Goal: Information Seeking & Learning: Understand process/instructions

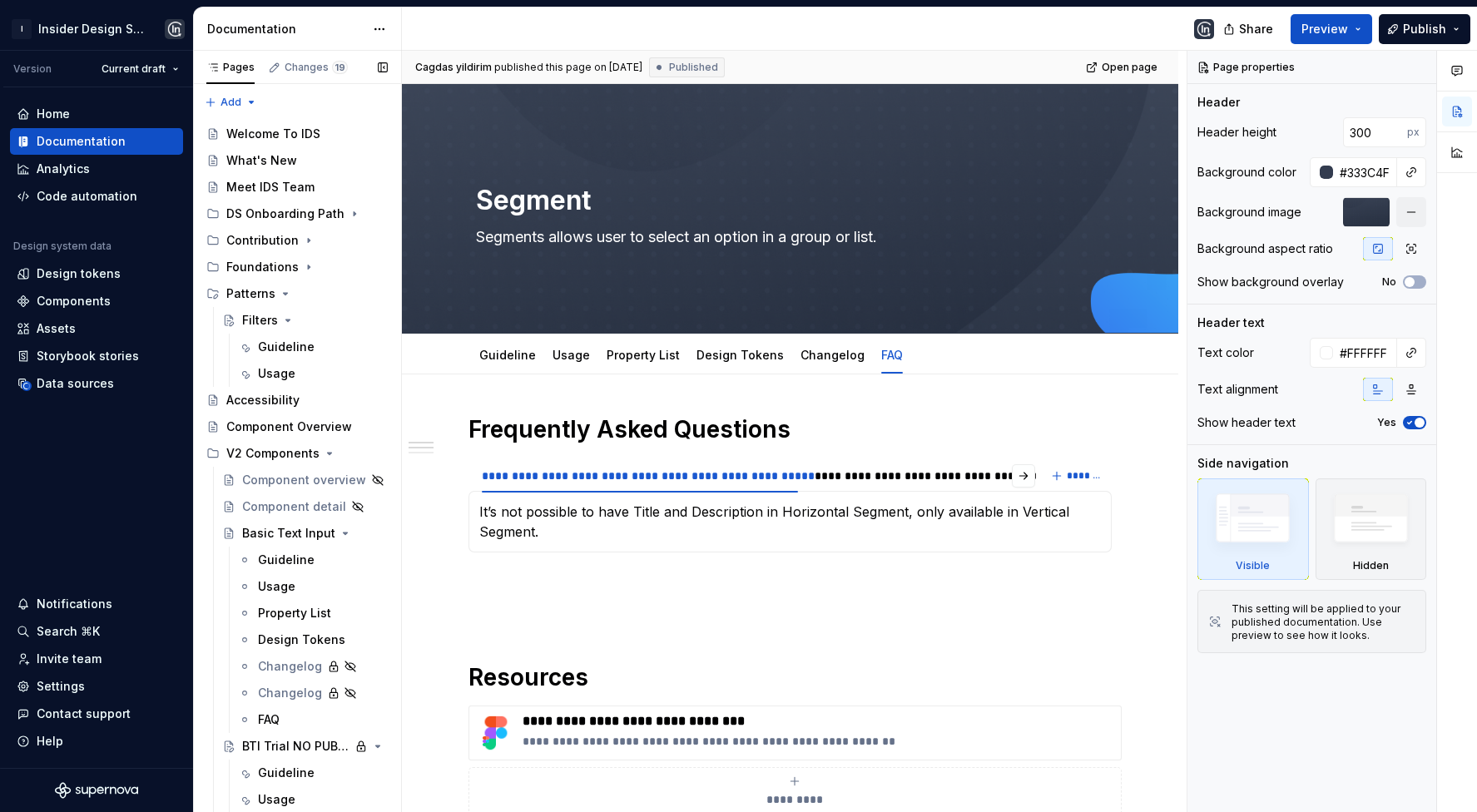
scroll to position [2424, 0]
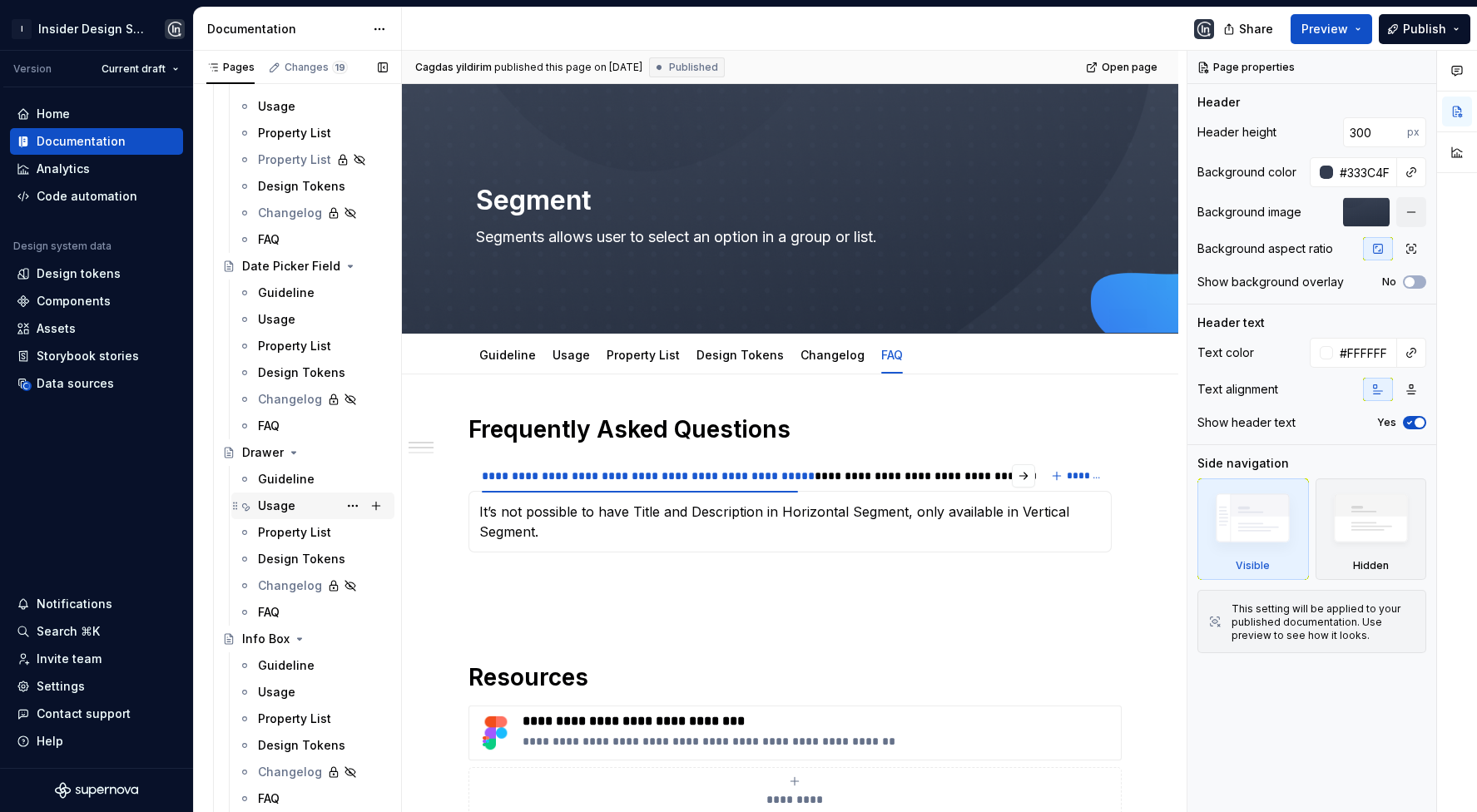
click at [282, 503] on div "Usage" at bounding box center [276, 506] width 37 height 16
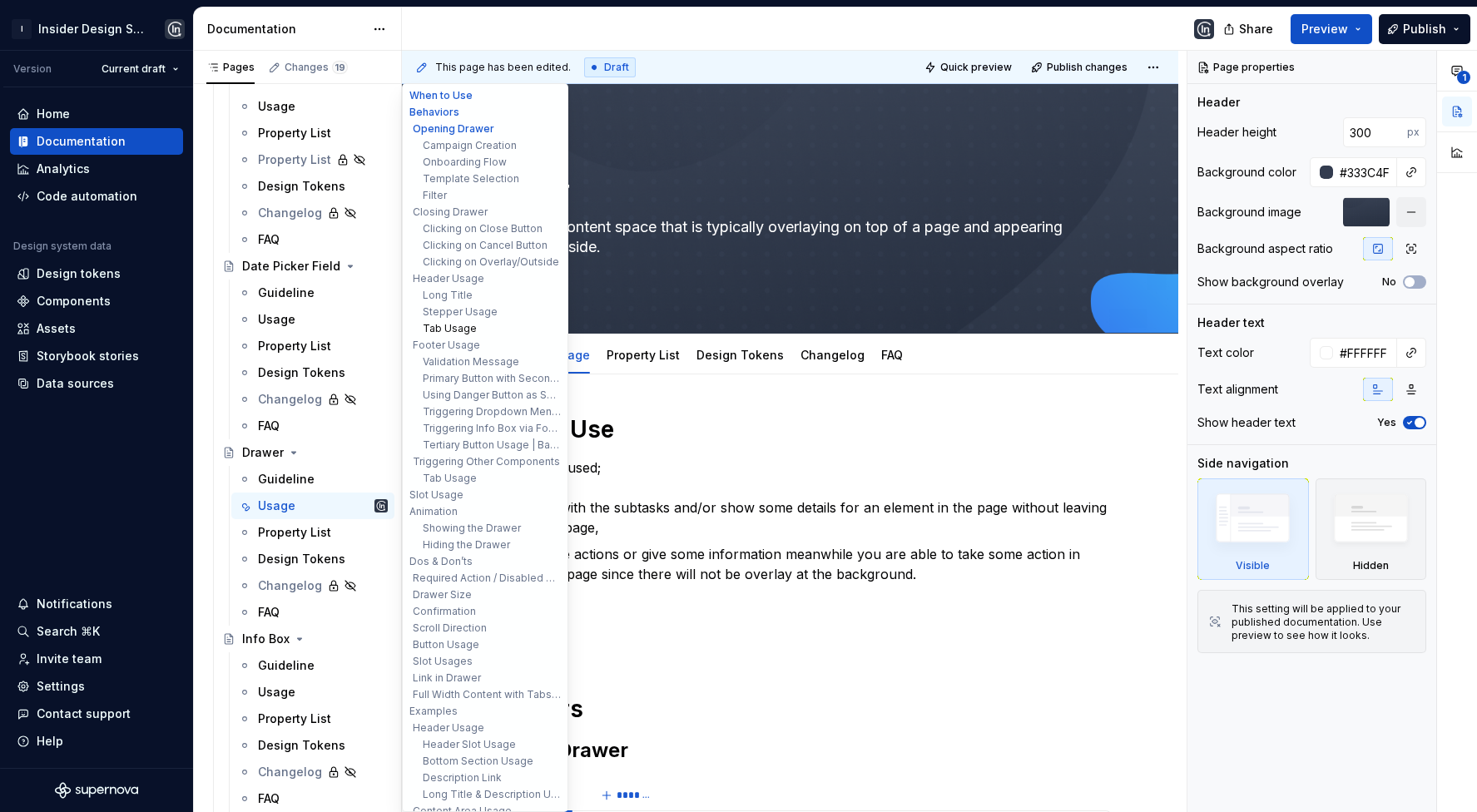
click at [469, 332] on button "Tab Usage" at bounding box center [485, 329] width 158 height 16
type textarea "*"
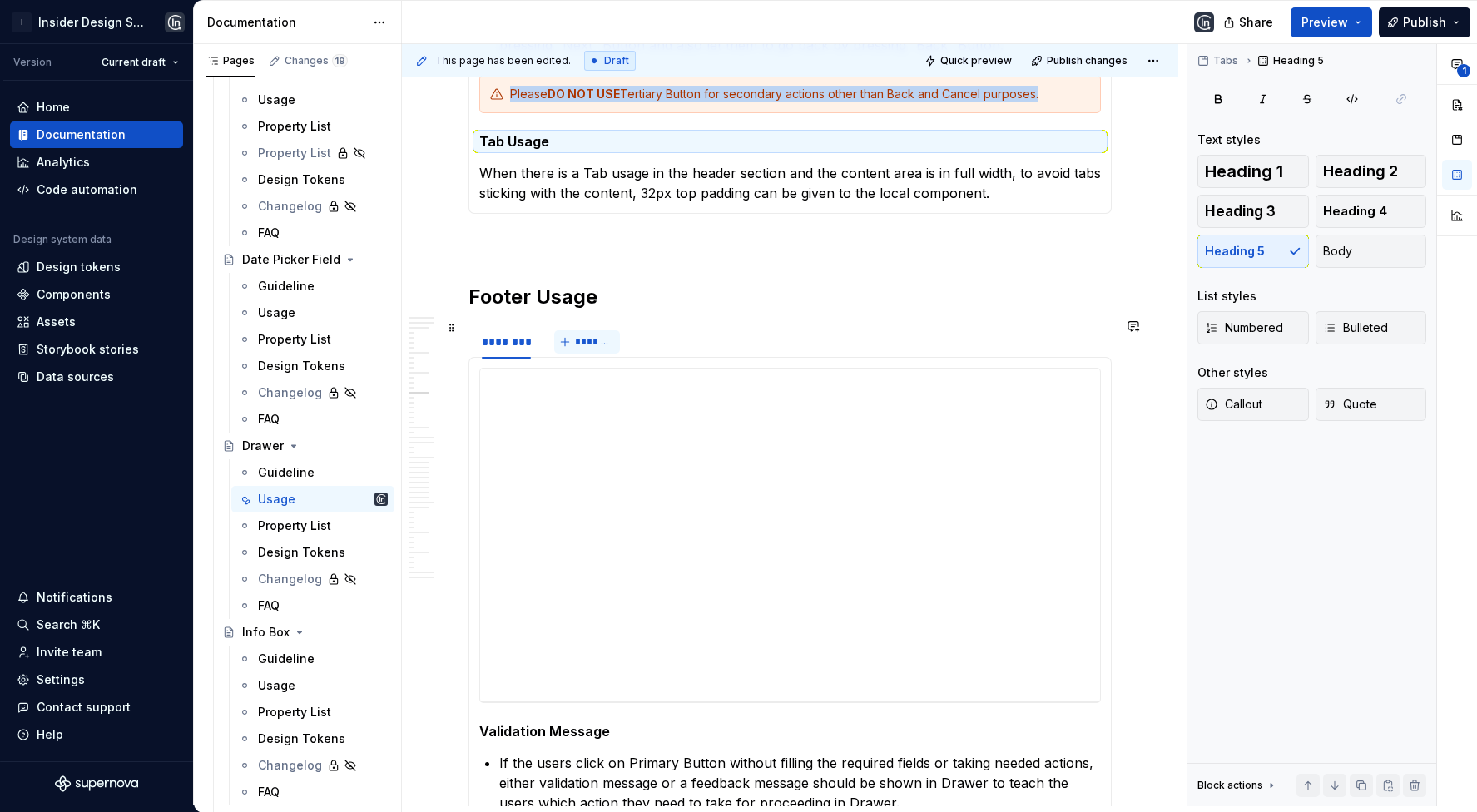
scroll to position [2976, 0]
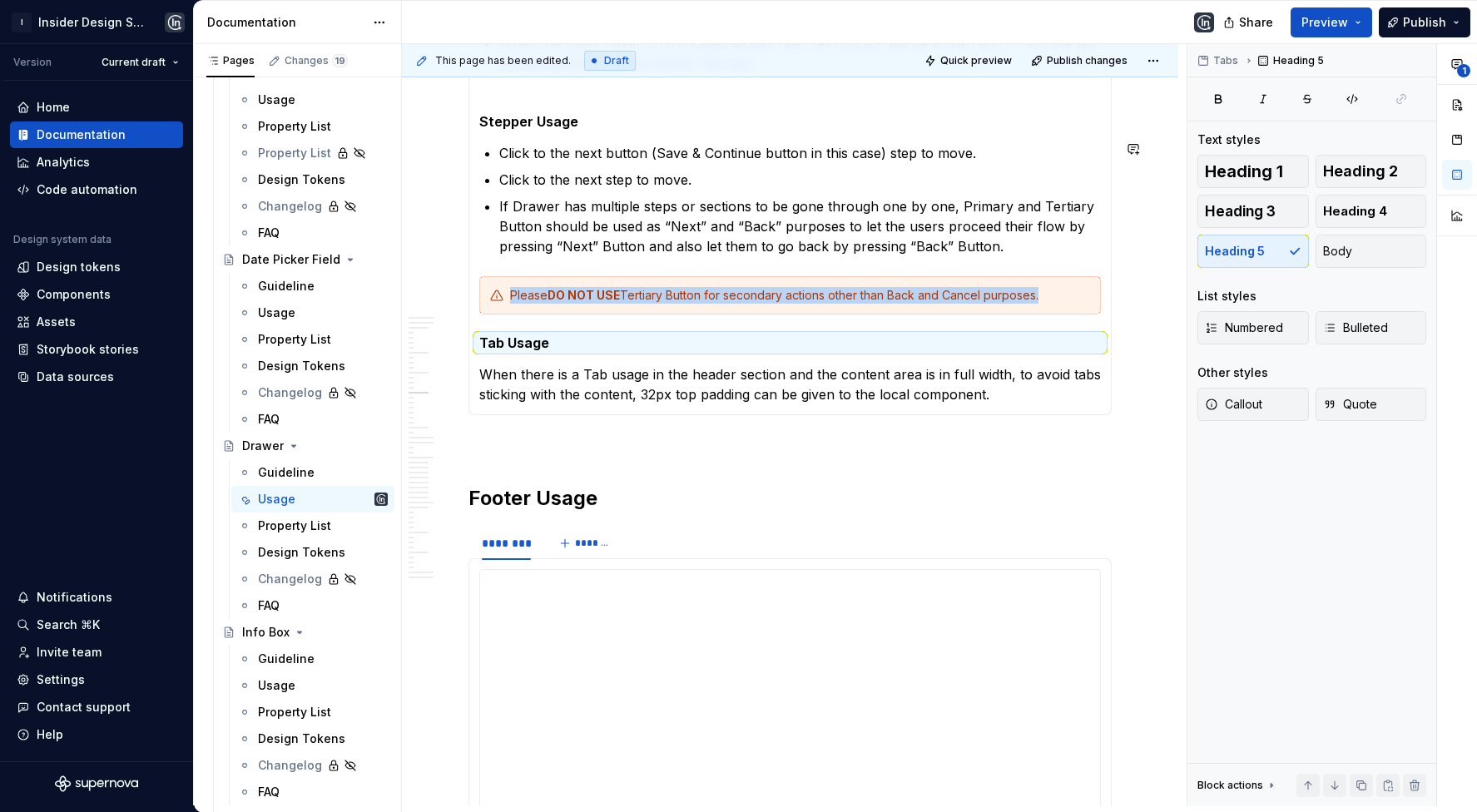
click at [521, 373] on p "When there is a Tab usage in the header section and the content area is in full…" at bounding box center [790, 385] width 622 height 40
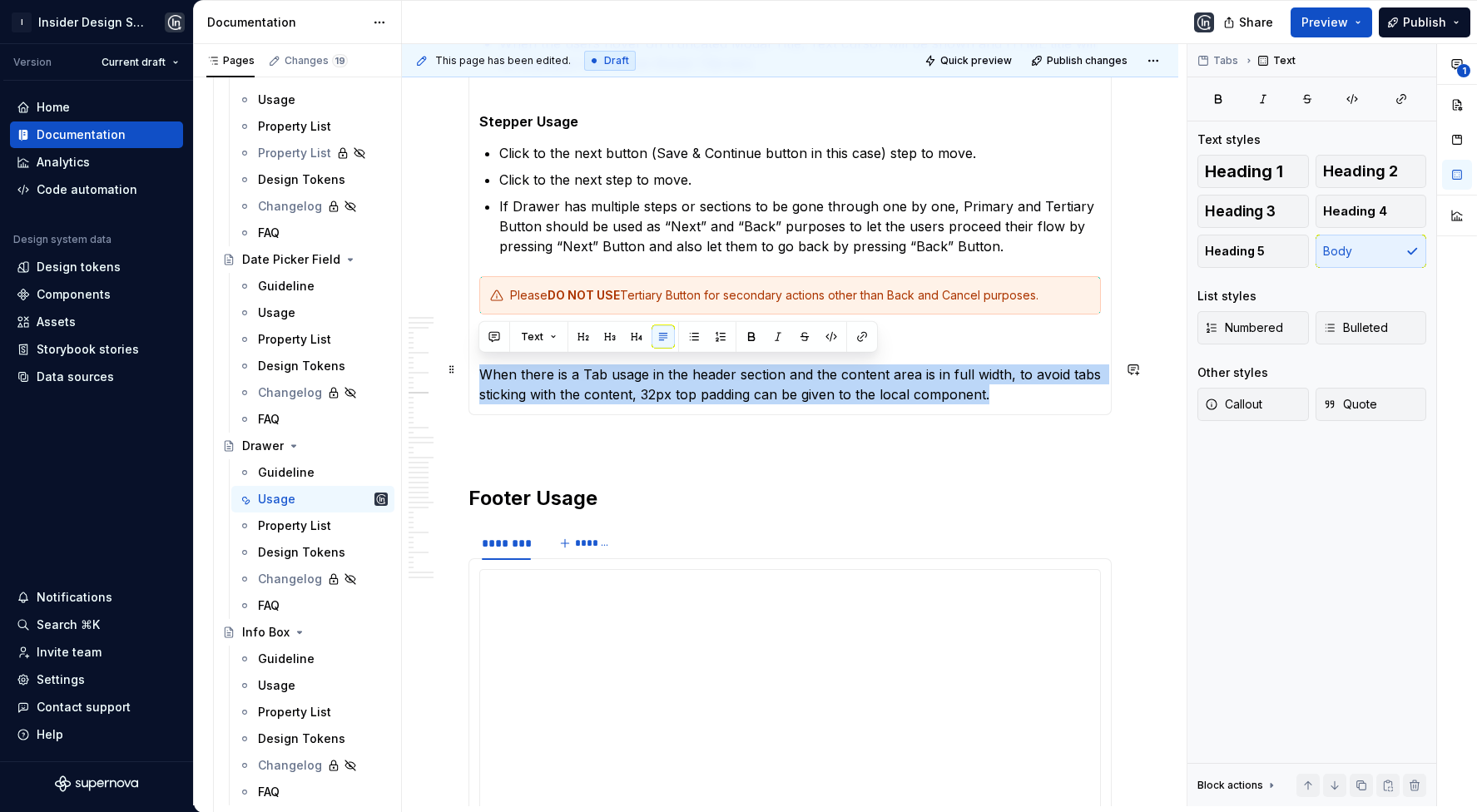
click at [521, 373] on p "When there is a Tab usage in the header section and the content area is in full…" at bounding box center [790, 385] width 622 height 40
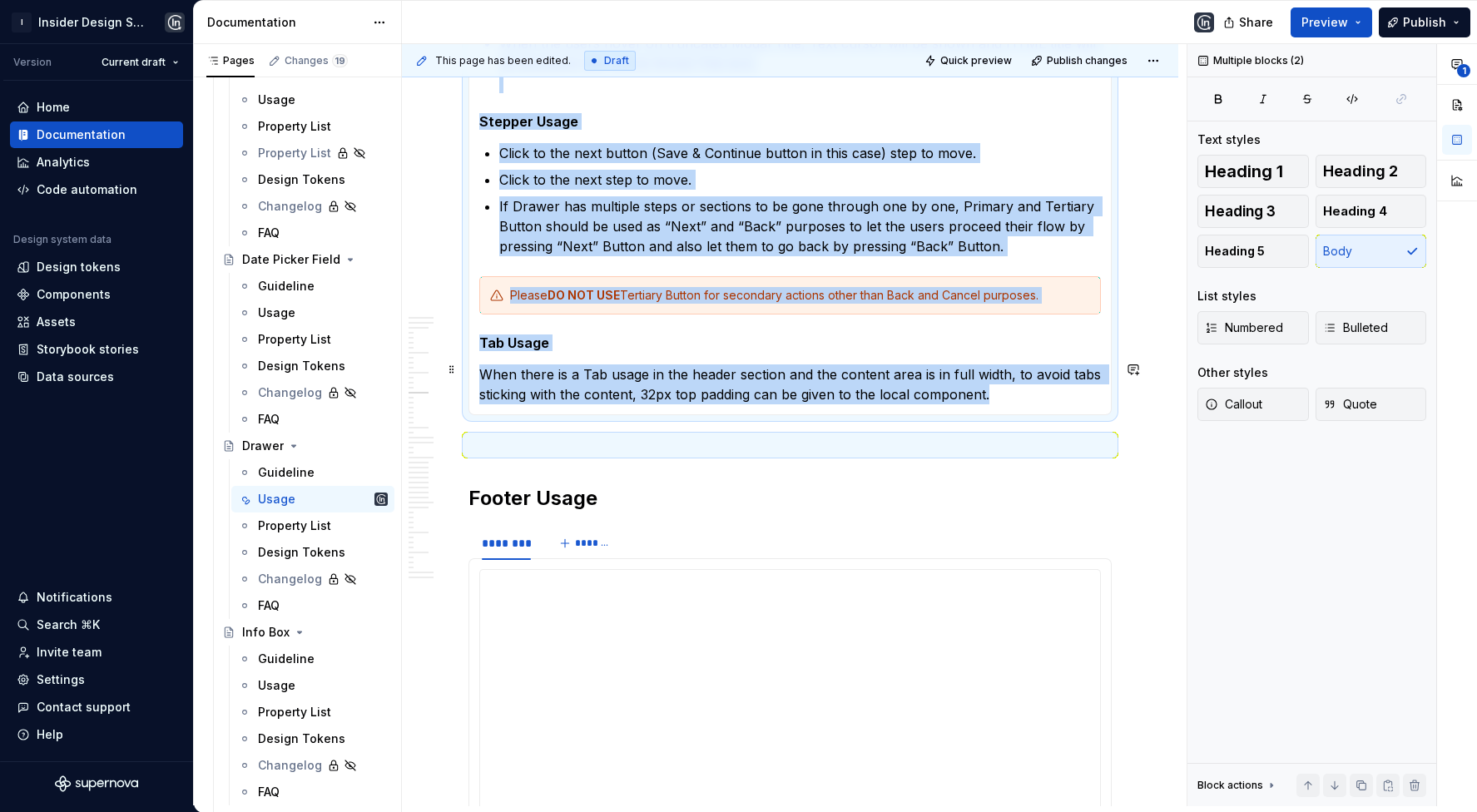
click at [521, 373] on p "When there is a Tab usage in the header section and the content area is in full…" at bounding box center [790, 385] width 622 height 40
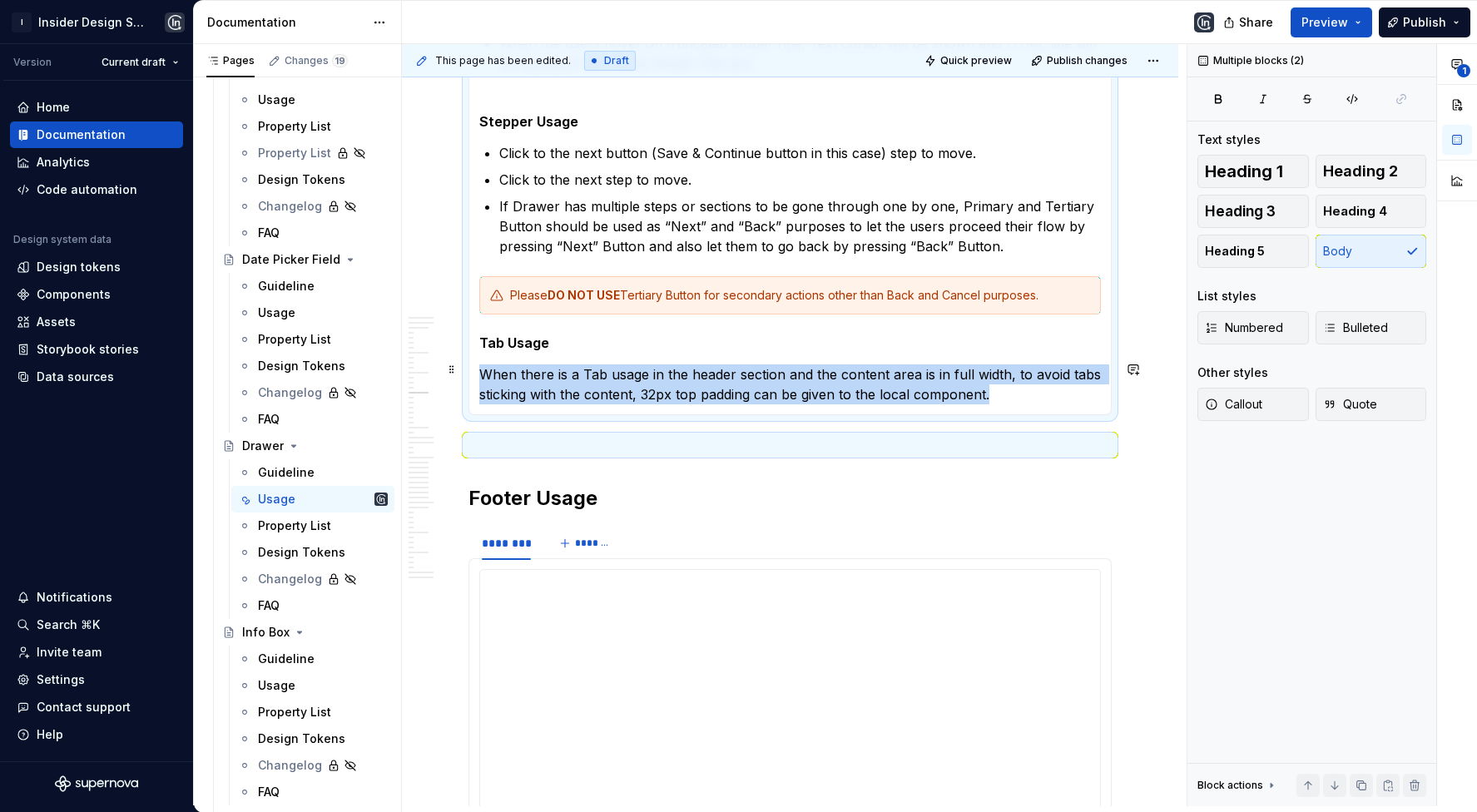
click at [521, 373] on p "When there is a Tab usage in the header section and the content area is in full…" at bounding box center [790, 385] width 622 height 40
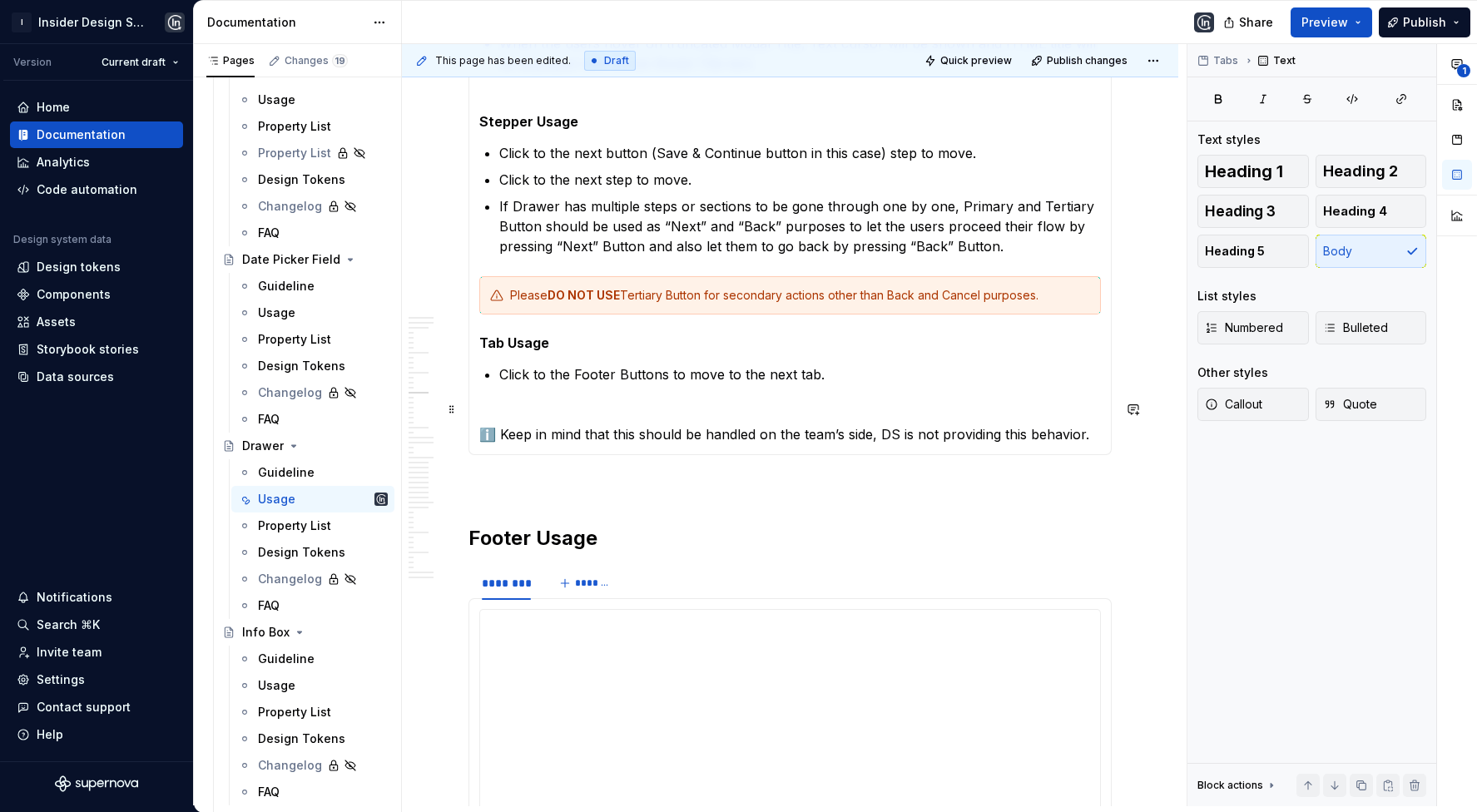
click at [495, 428] on p "ℹ️ Keep in mind that this should be handled on the team’s side, DS is not provi…" at bounding box center [790, 425] width 622 height 40
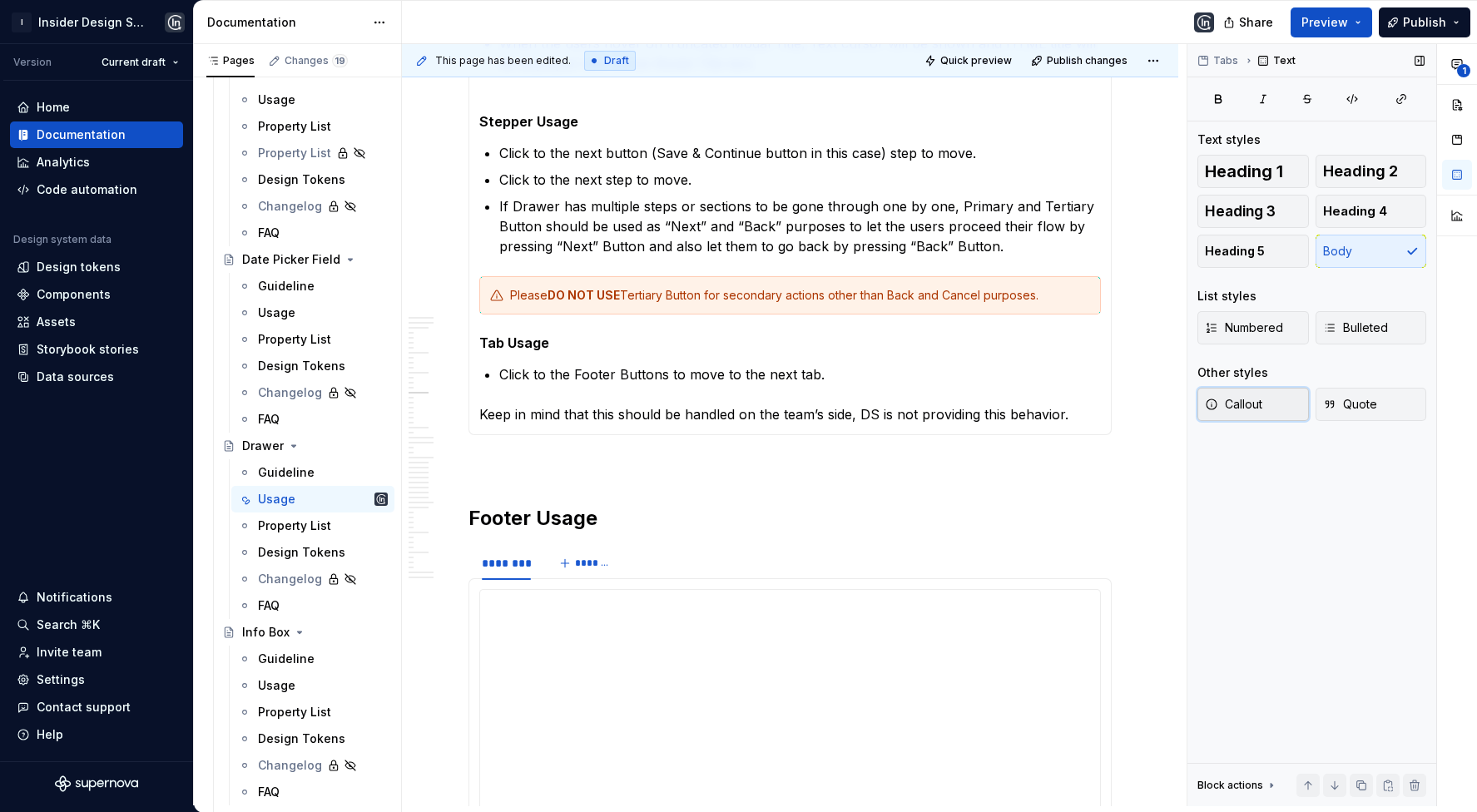
click at [1246, 394] on button "Callout" at bounding box center [1253, 405] width 111 height 33
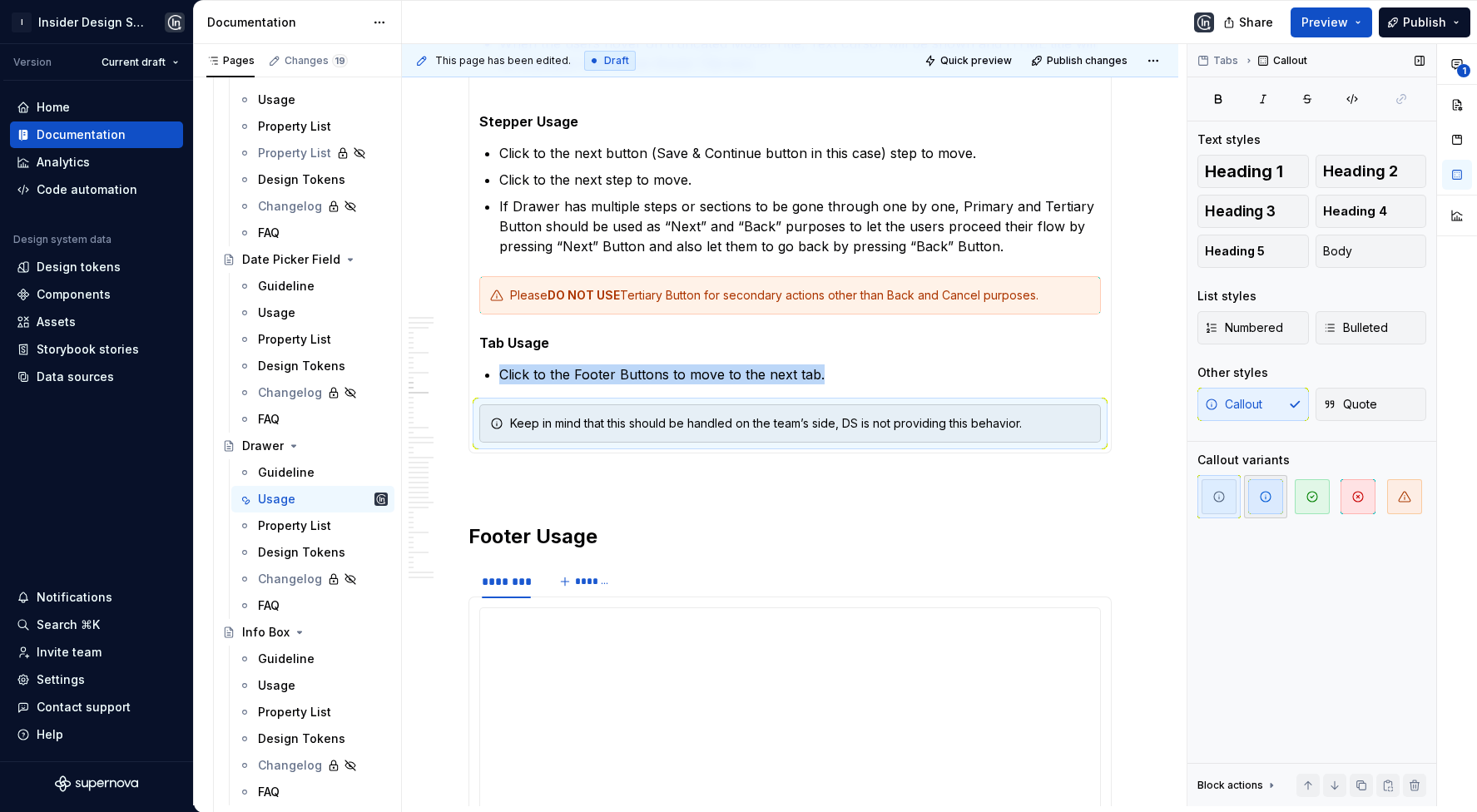
click at [1254, 496] on span "button" at bounding box center [1266, 497] width 35 height 35
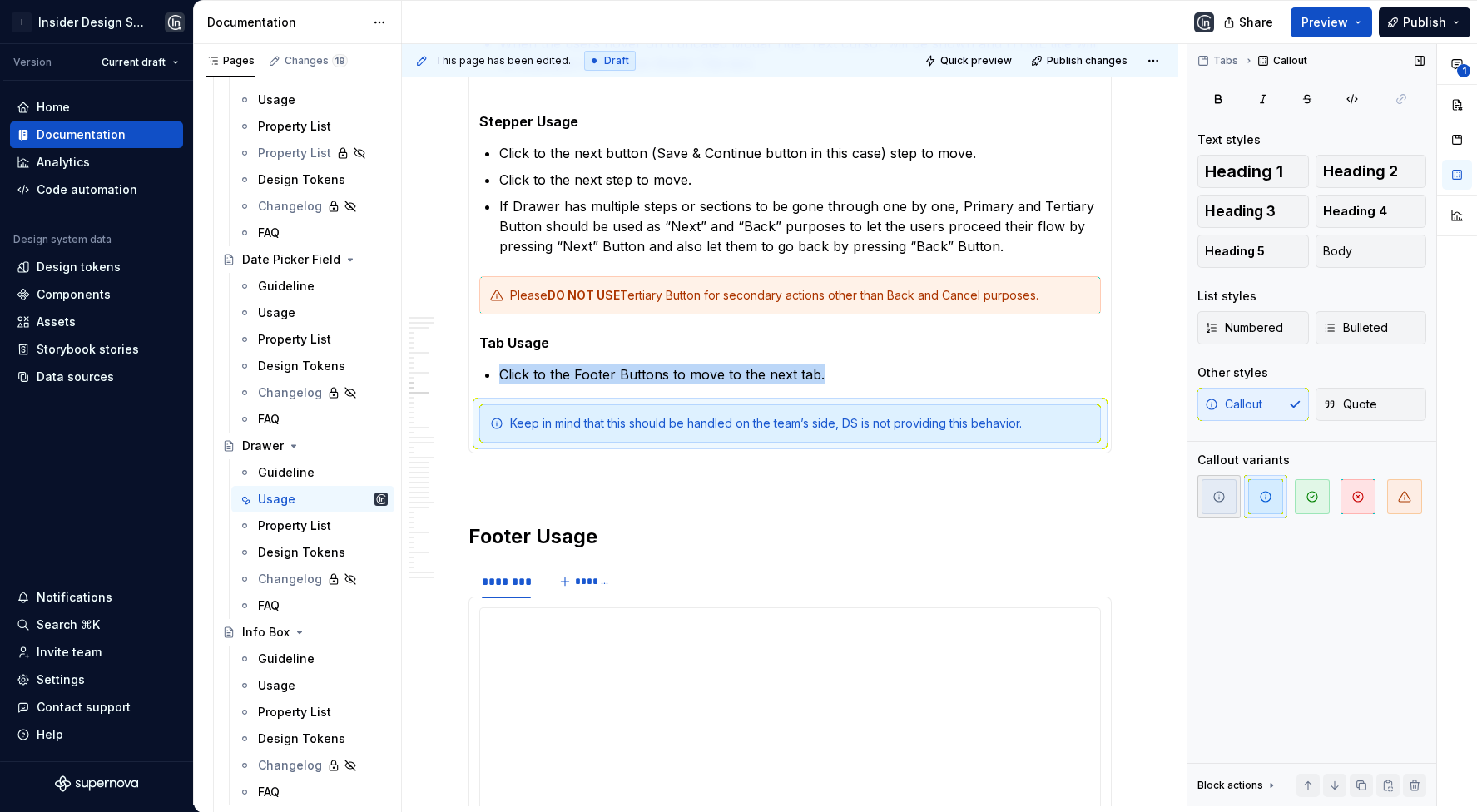
click at [1219, 496] on icon "button" at bounding box center [1219, 497] width 10 height 10
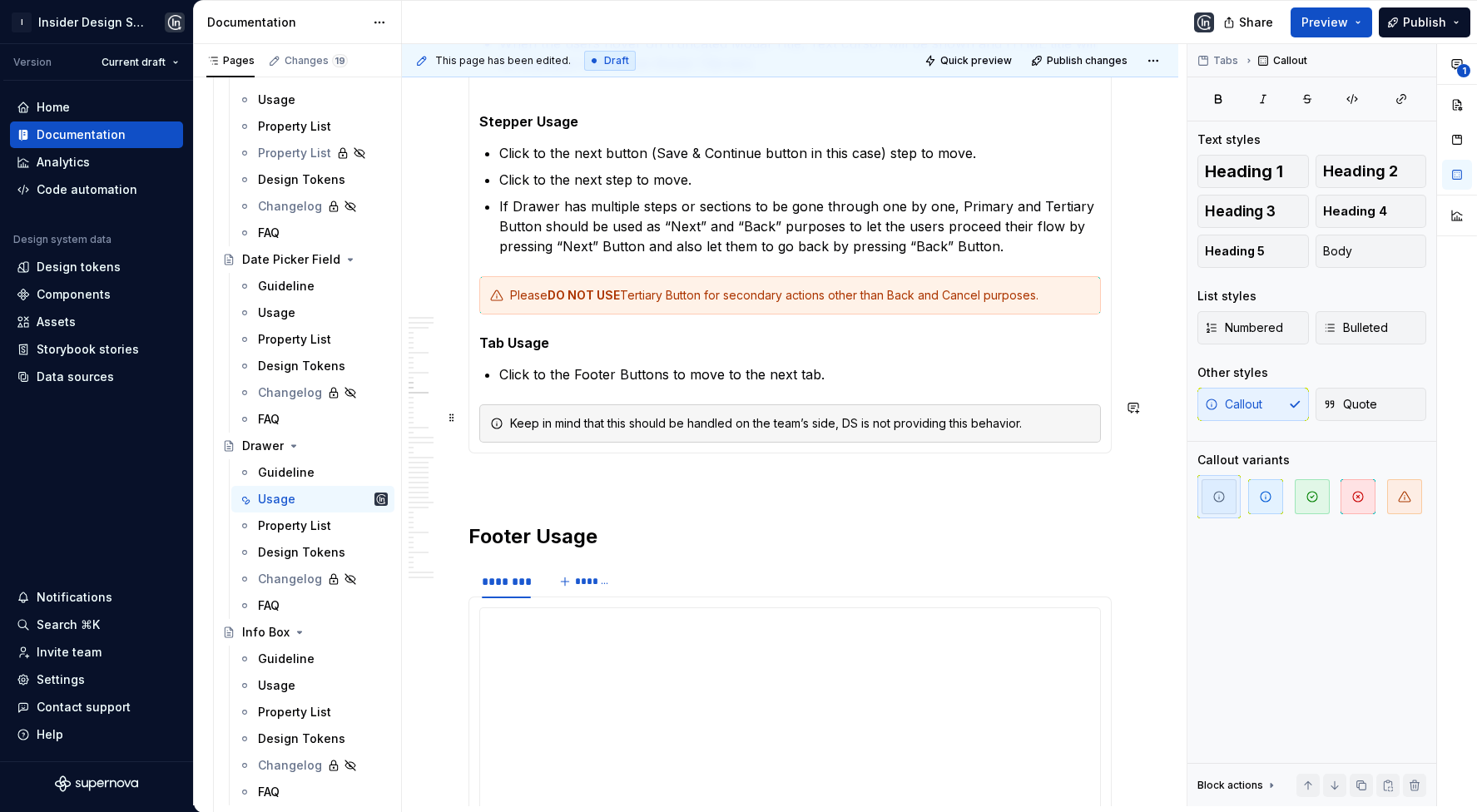
click at [1054, 424] on div "Keep in mind that this should be handled on the team’s side, DS is not providin…" at bounding box center [790, 424] width 622 height 38
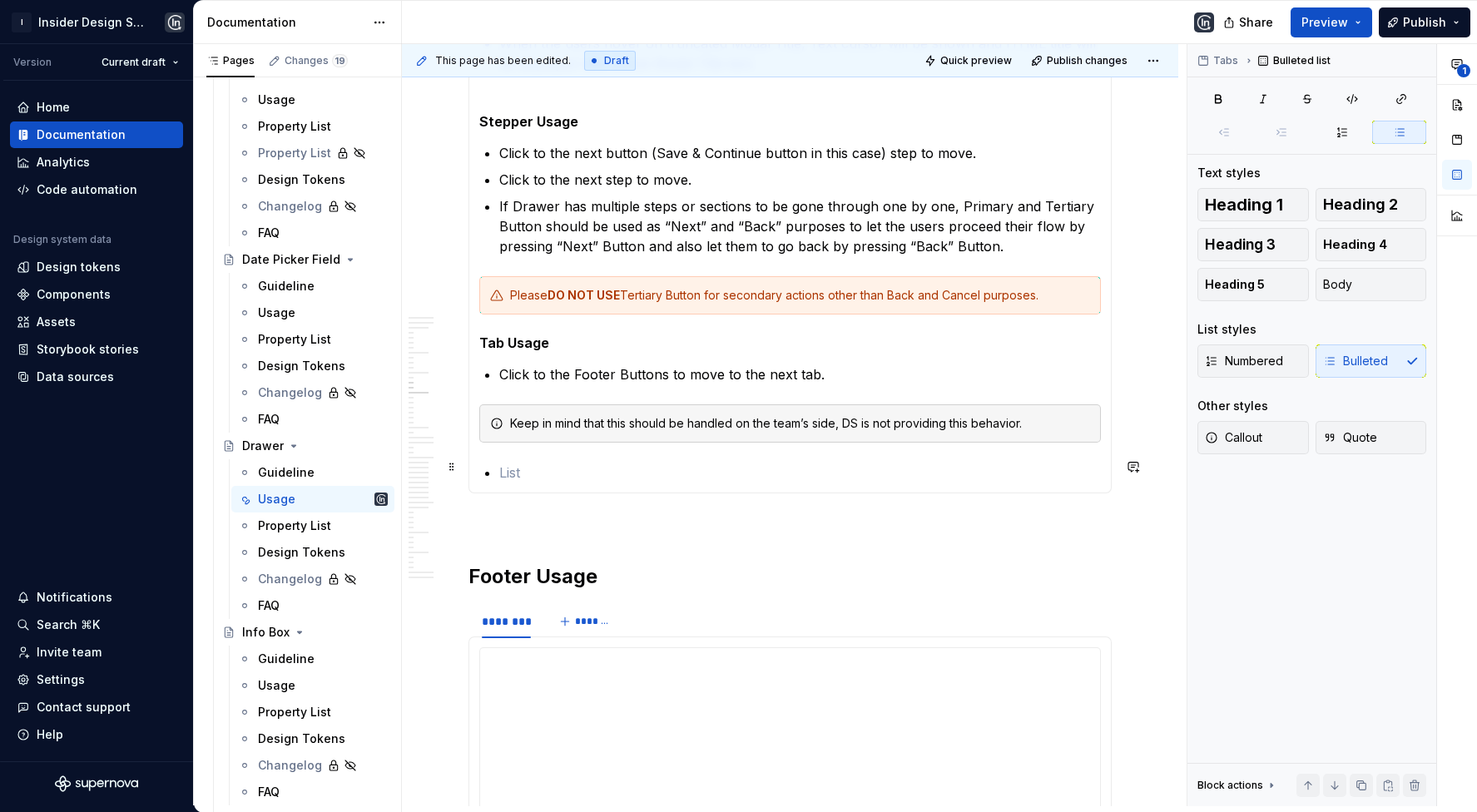
click at [632, 463] on p at bounding box center [800, 473] width 602 height 20
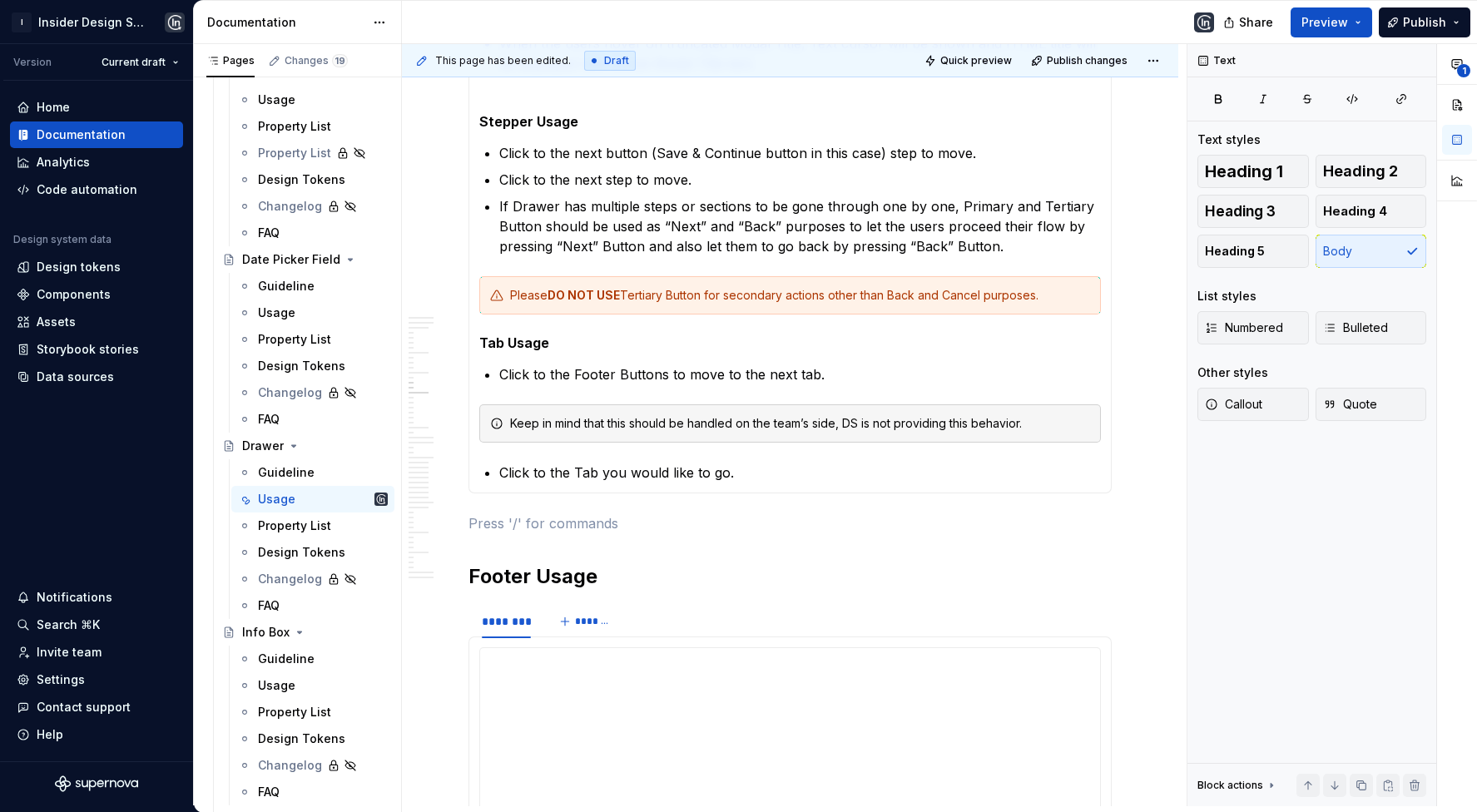
scroll to position [3015, 0]
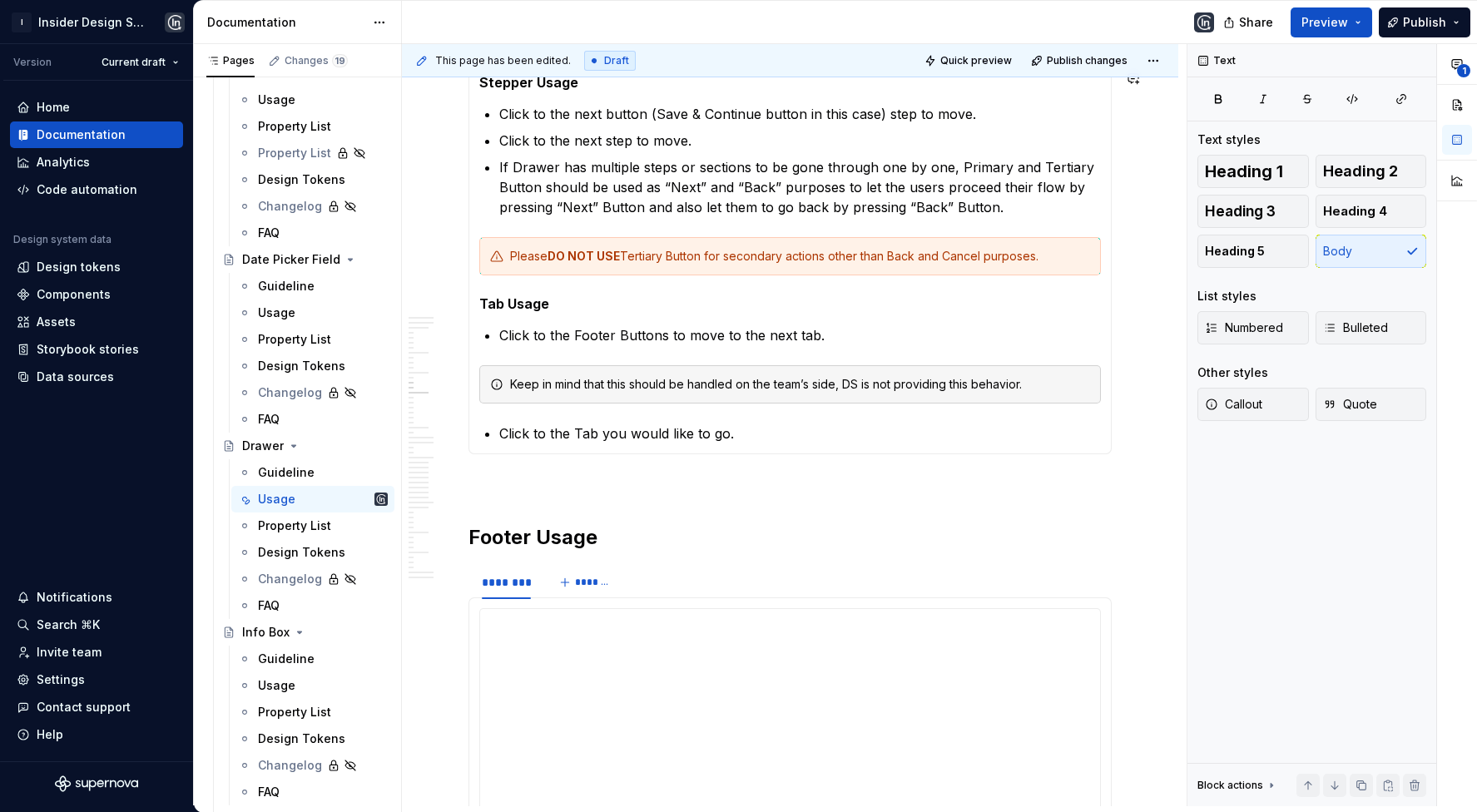
type textarea "*"
